Goal: Information Seeking & Learning: Learn about a topic

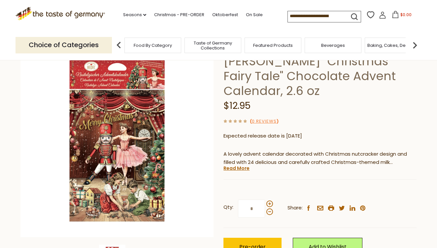
scroll to position [61, 0]
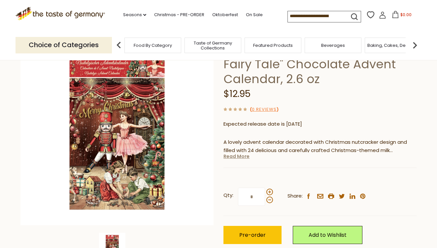
click at [236, 157] on link "Read More" at bounding box center [237, 156] width 26 height 7
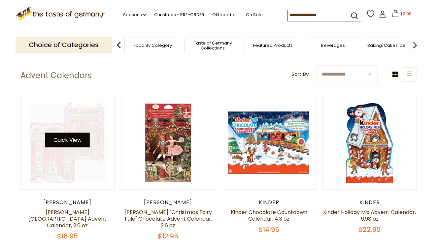
click at [83, 142] on button "Quick View" at bounding box center [67, 140] width 45 height 15
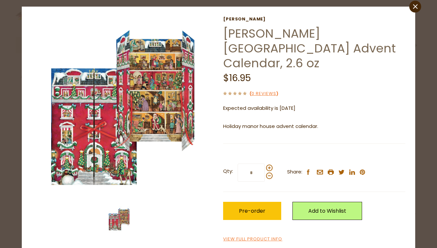
scroll to position [15, 0]
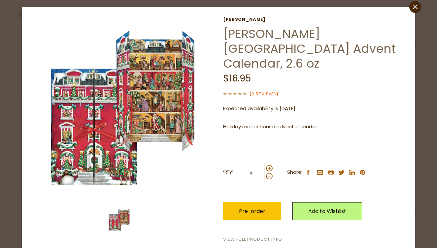
click at [260, 236] on link "View Full Product Info" at bounding box center [252, 239] width 59 height 7
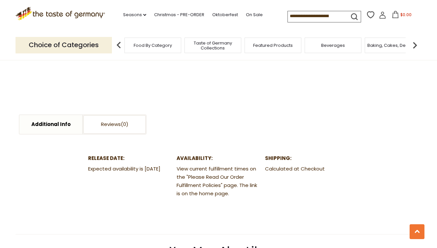
scroll to position [293, 0]
click at [55, 127] on link "Additional Info" at bounding box center [50, 124] width 63 height 19
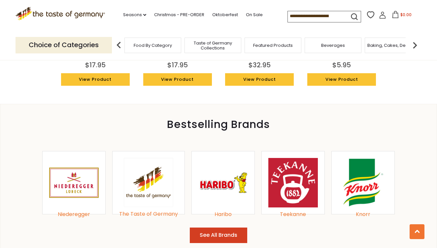
scroll to position [631, 0]
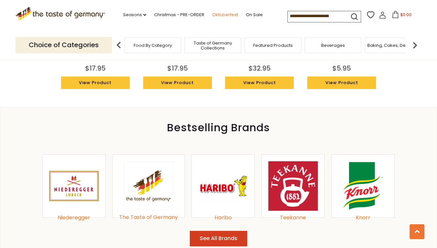
click at [212, 14] on link "Oktoberfest" at bounding box center [225, 14] width 26 height 7
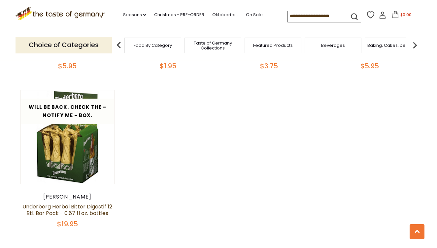
scroll to position [1437, 0]
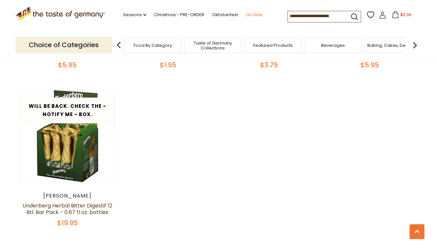
click at [246, 15] on link "On Sale" at bounding box center [254, 14] width 17 height 7
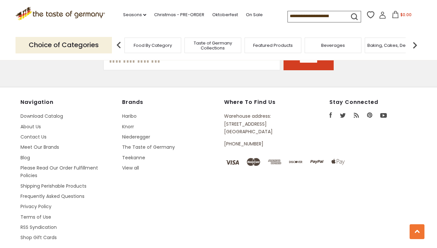
scroll to position [483, 0]
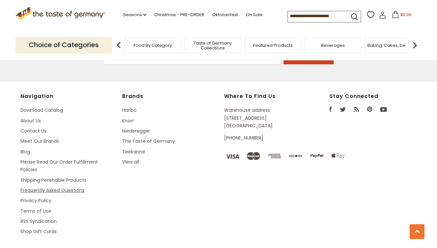
click at [81, 187] on link "Frequently Asked Questions" at bounding box center [52, 190] width 64 height 7
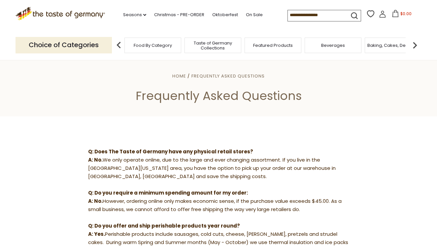
click at [288, 15] on input at bounding box center [316, 14] width 56 height 9
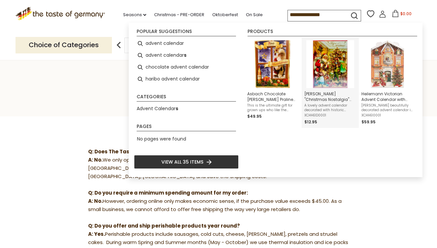
type input "**********"
click at [329, 88] on div "Instant Search Results" at bounding box center [330, 64] width 52 height 48
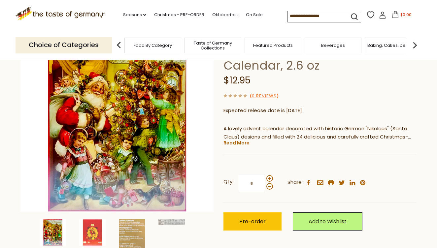
scroll to position [76, 0]
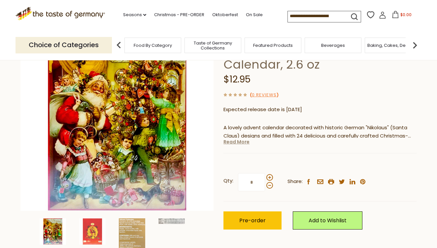
click at [242, 140] on link "Read More" at bounding box center [237, 142] width 26 height 7
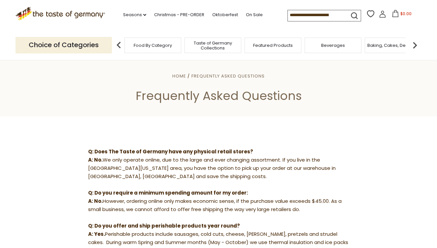
click at [288, 13] on input at bounding box center [316, 14] width 56 height 9
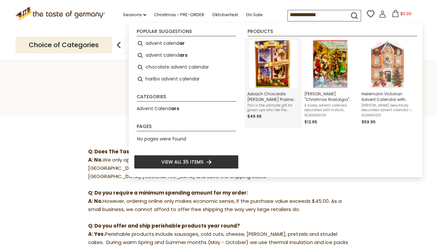
type input "**********"
click at [262, 59] on img "Asbach Chocolate Brandy Praline Advent Calendar 9.1 oz" at bounding box center [273, 64] width 48 height 48
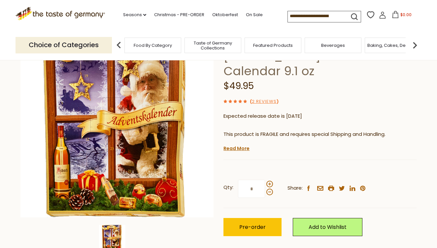
scroll to position [69, 0]
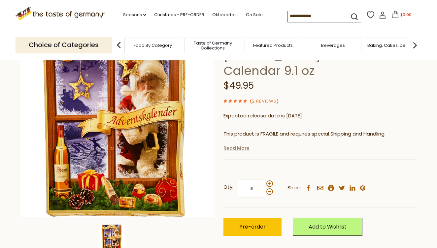
click at [231, 145] on link "Read More" at bounding box center [237, 148] width 26 height 7
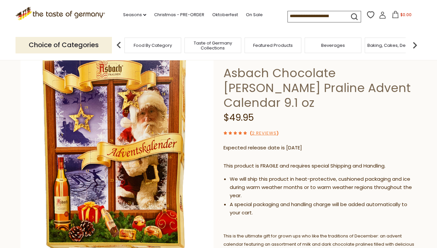
scroll to position [38, 0]
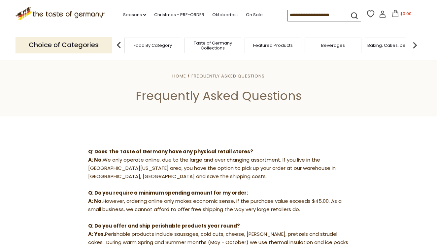
click at [288, 13] on input at bounding box center [316, 14] width 56 height 9
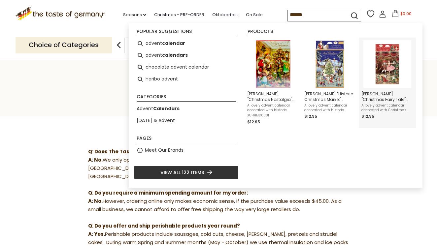
type input "******"
click at [388, 72] on img "Instant Search Results" at bounding box center [388, 64] width 48 height 48
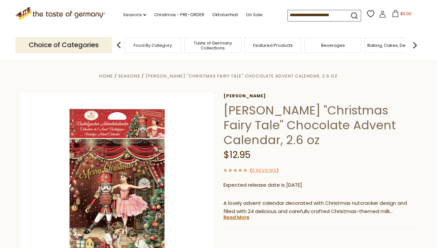
click at [290, 16] on input at bounding box center [316, 14] width 56 height 9
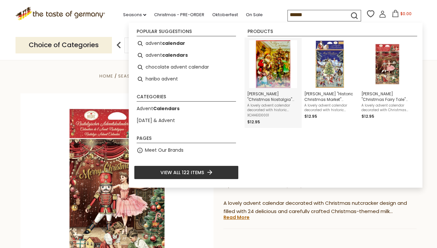
type input "******"
click at [271, 57] on img "Instant Search Results" at bounding box center [273, 64] width 48 height 48
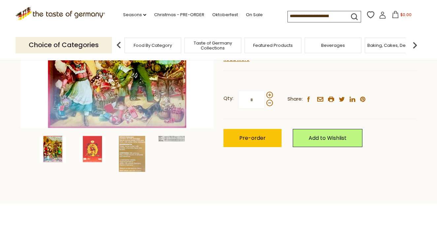
scroll to position [159, 0]
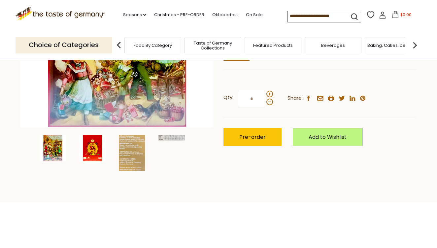
click at [95, 157] on img at bounding box center [92, 148] width 26 height 26
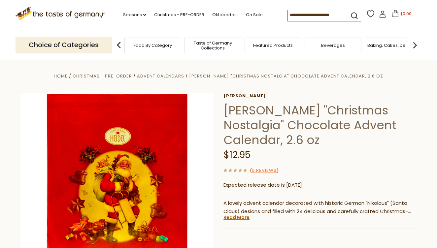
scroll to position [0, 0]
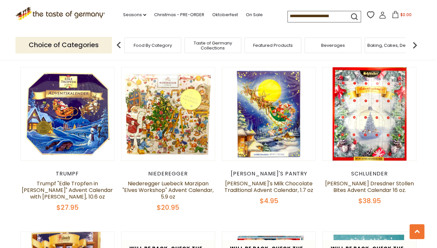
scroll to position [731, 0]
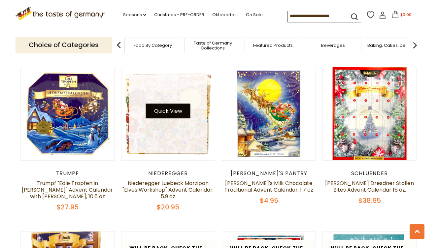
click at [169, 104] on button "Quick View" at bounding box center [168, 111] width 45 height 15
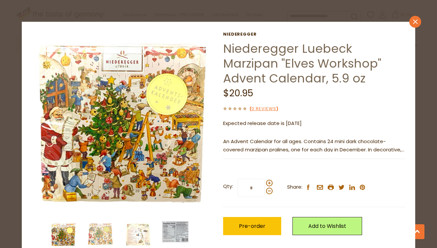
click at [416, 23] on icon "close" at bounding box center [415, 21] width 5 height 5
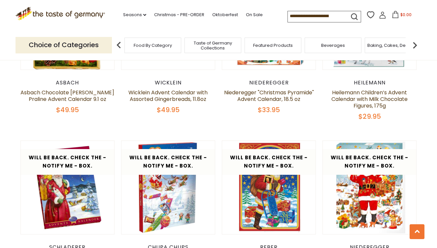
scroll to position [987, 0]
